Goal: Task Accomplishment & Management: Manage account settings

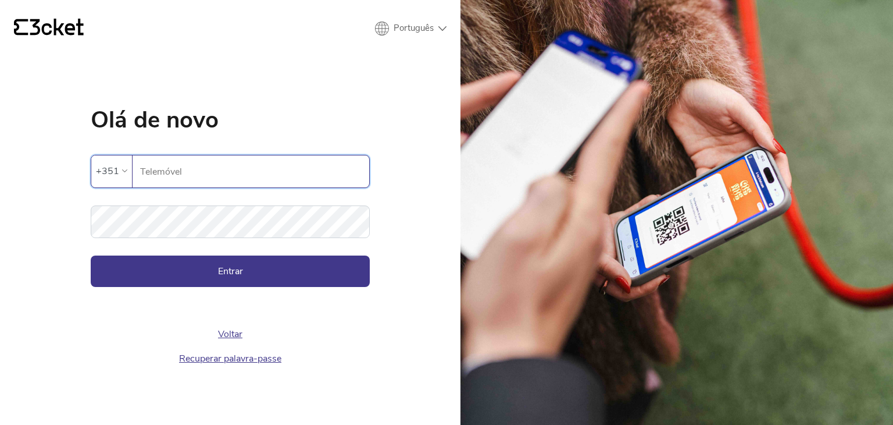
click at [230, 181] on input "Telemóvel" at bounding box center [255, 171] width 230 height 32
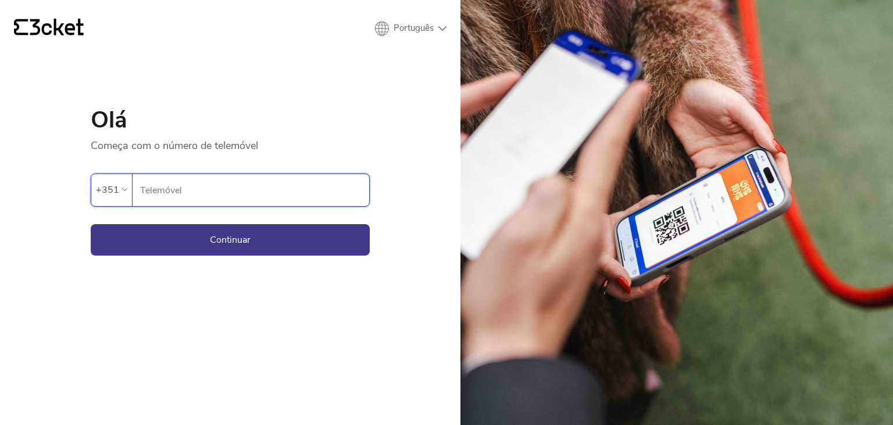
drag, startPoint x: 0, startPoint y: 0, endPoint x: 340, endPoint y: 191, distance: 389.6
click at [340, 191] on input "Telemóvel" at bounding box center [255, 190] width 230 height 32
type input "938842362"
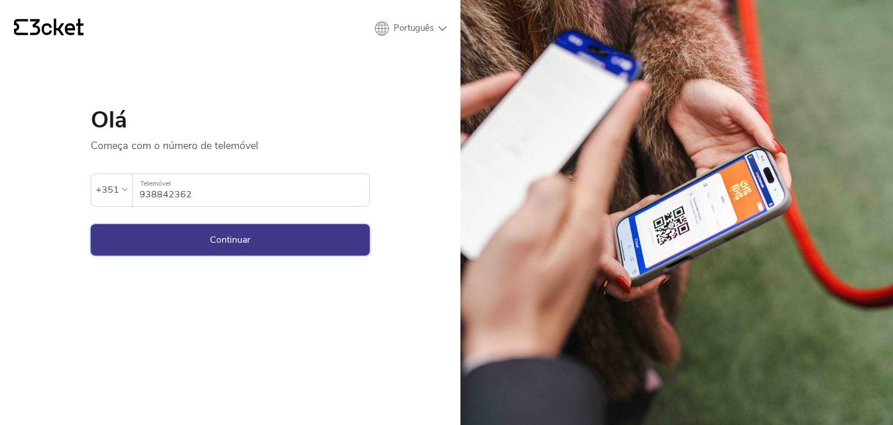
click at [270, 245] on button "Continuar" at bounding box center [230, 239] width 279 height 31
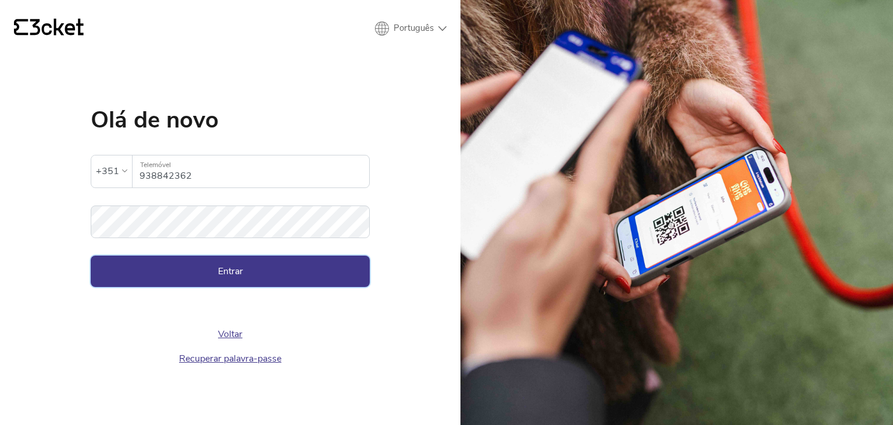
click at [243, 265] on button "Entrar" at bounding box center [230, 270] width 279 height 31
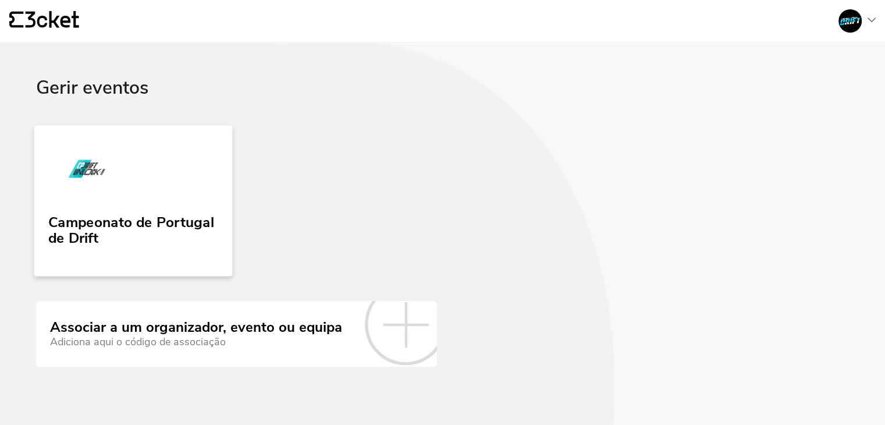
click at [166, 174] on link "Campeonato de Portugal de Drift" at bounding box center [133, 200] width 198 height 151
